Goal: Transaction & Acquisition: Purchase product/service

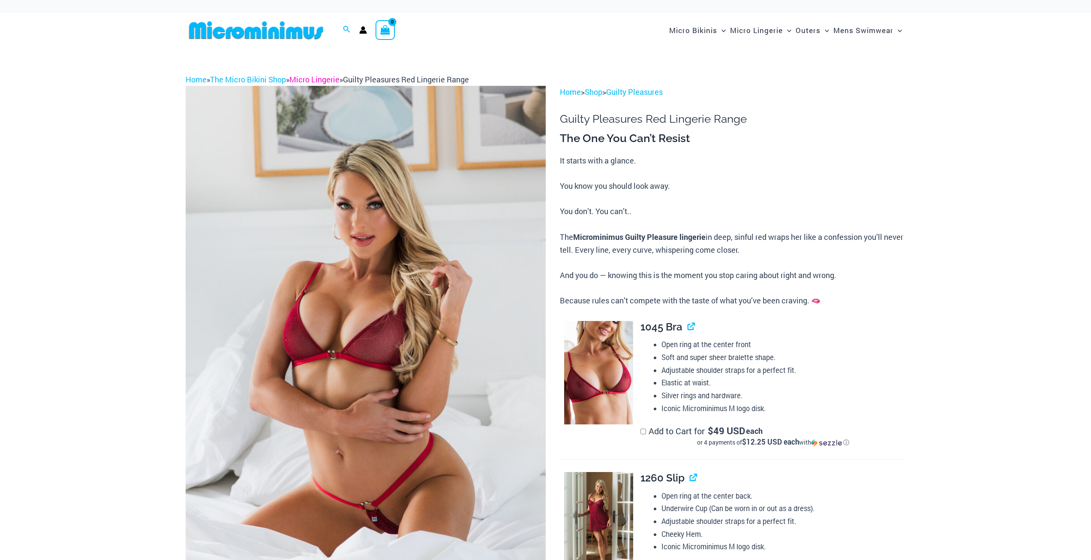
drag, startPoint x: 0, startPoint y: 0, endPoint x: 331, endPoint y: 79, distance: 339.9
click at [331, 79] on link "Micro Lingerie" at bounding box center [314, 79] width 50 height 10
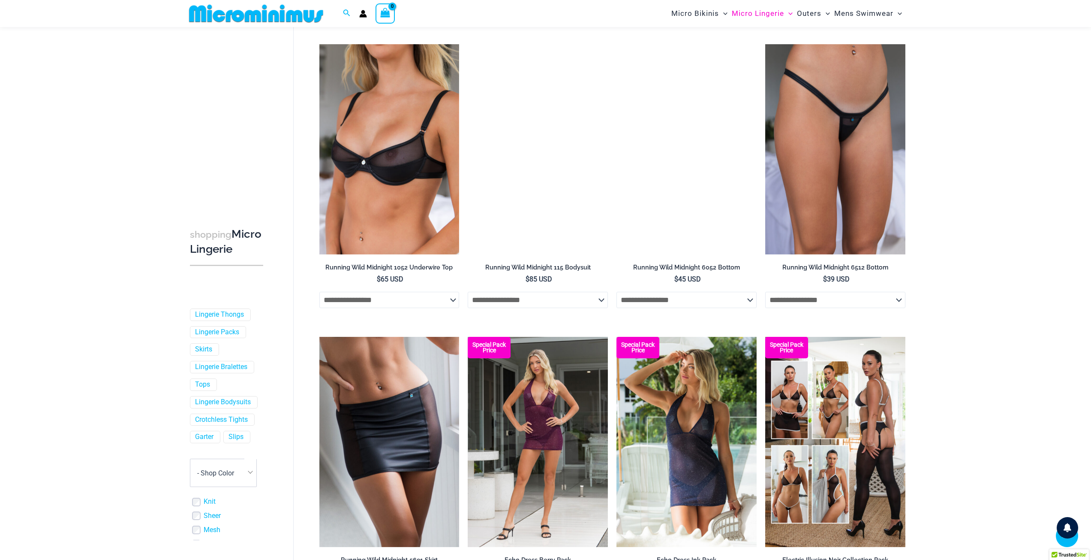
scroll to position [1023, 0]
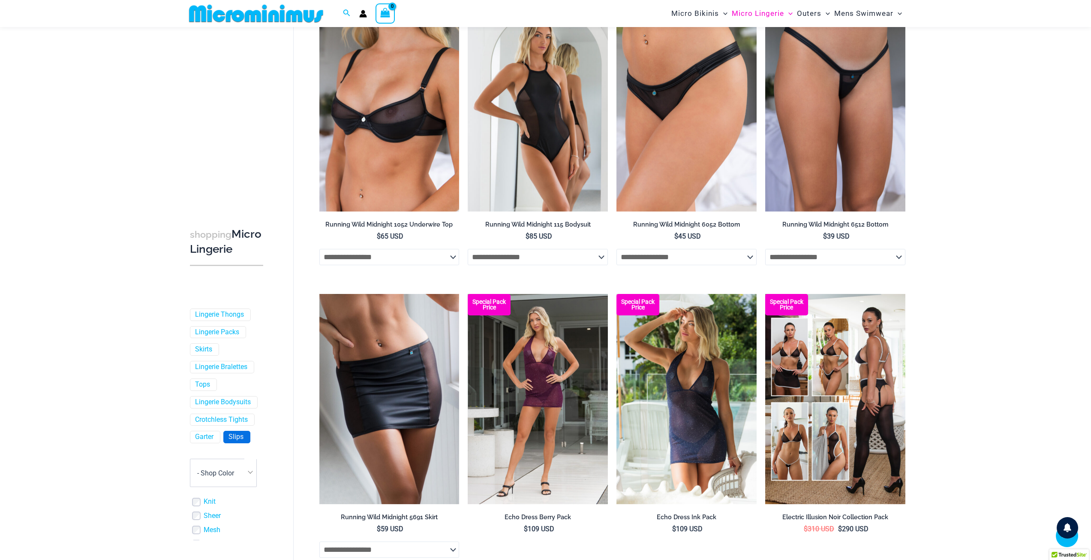
click at [235, 442] on link "Slips" at bounding box center [236, 437] width 15 height 9
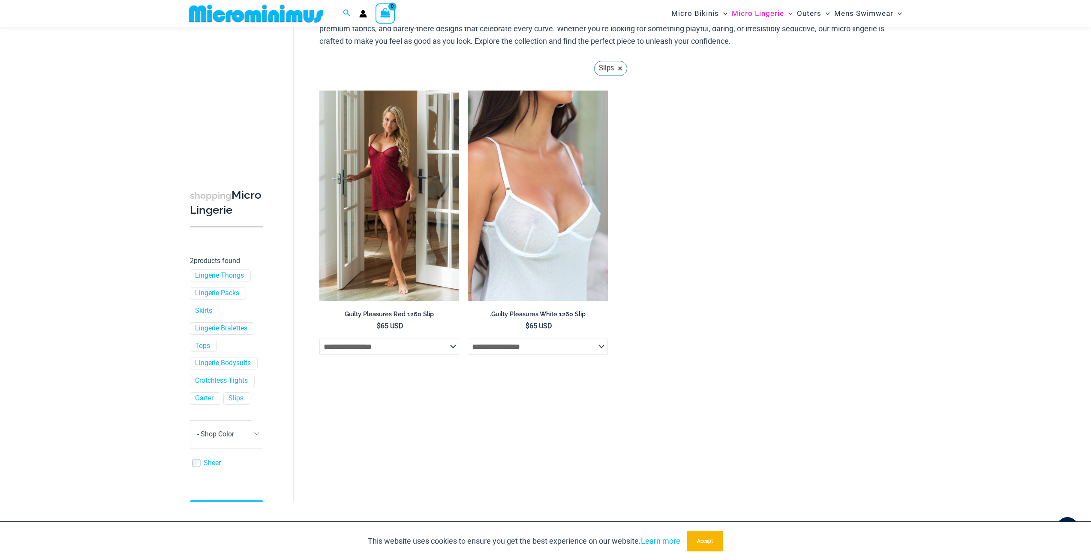
scroll to position [79, 0]
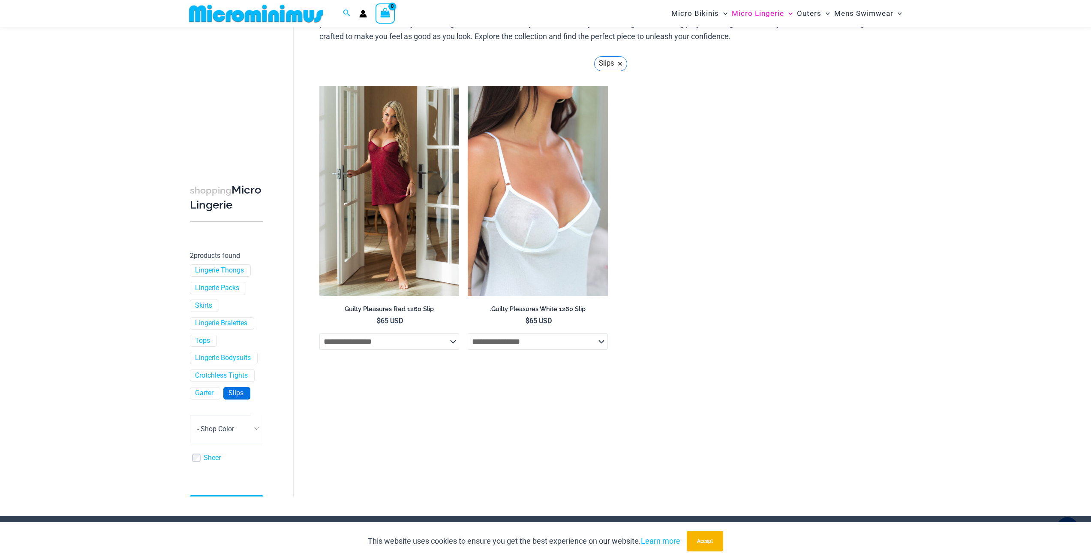
click at [242, 399] on span "Slips" at bounding box center [237, 393] width 26 height 12
